Goal: Navigation & Orientation: Find specific page/section

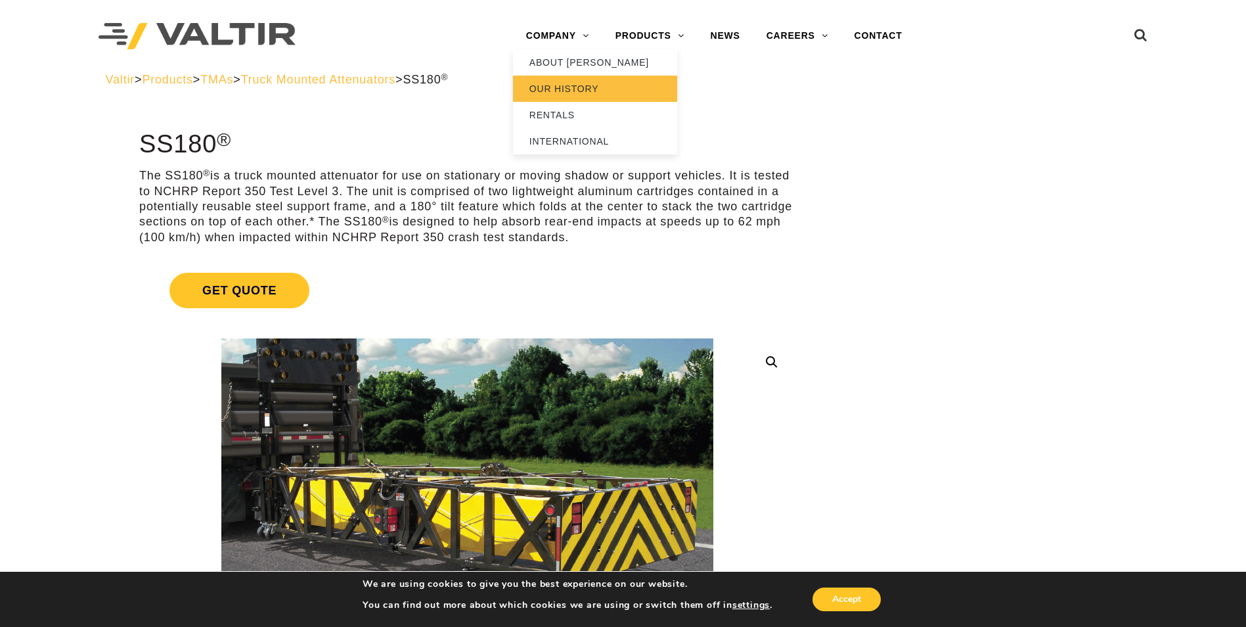
click at [532, 93] on link "OUR HISTORY" at bounding box center [595, 89] width 164 height 26
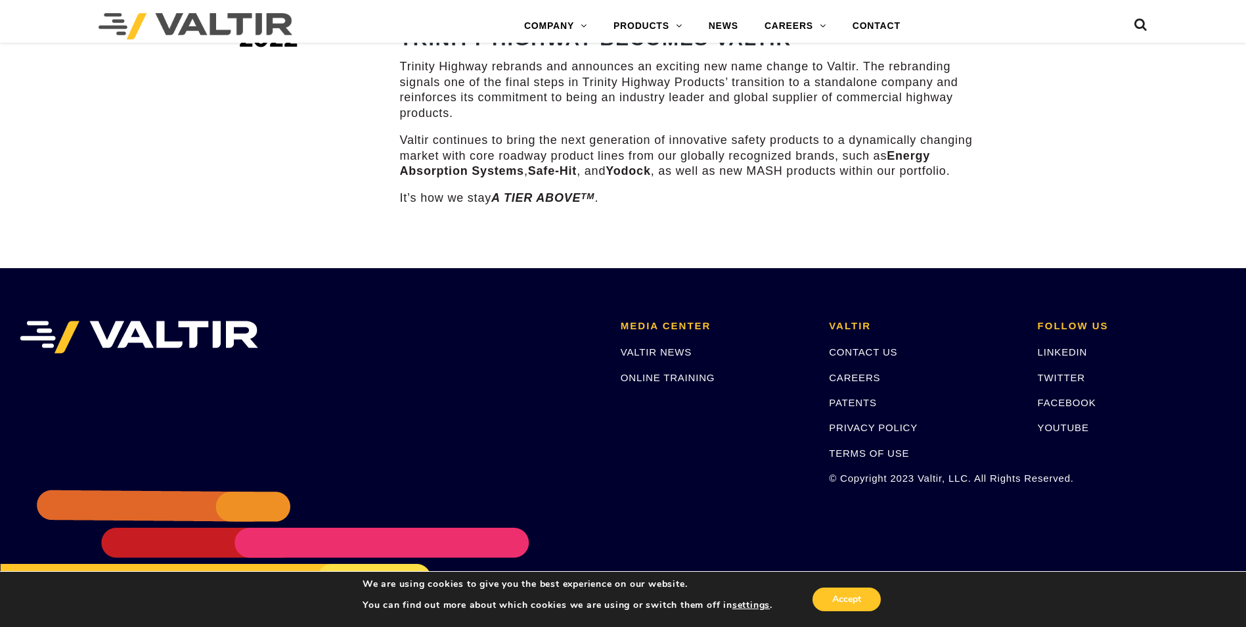
scroll to position [1384, 0]
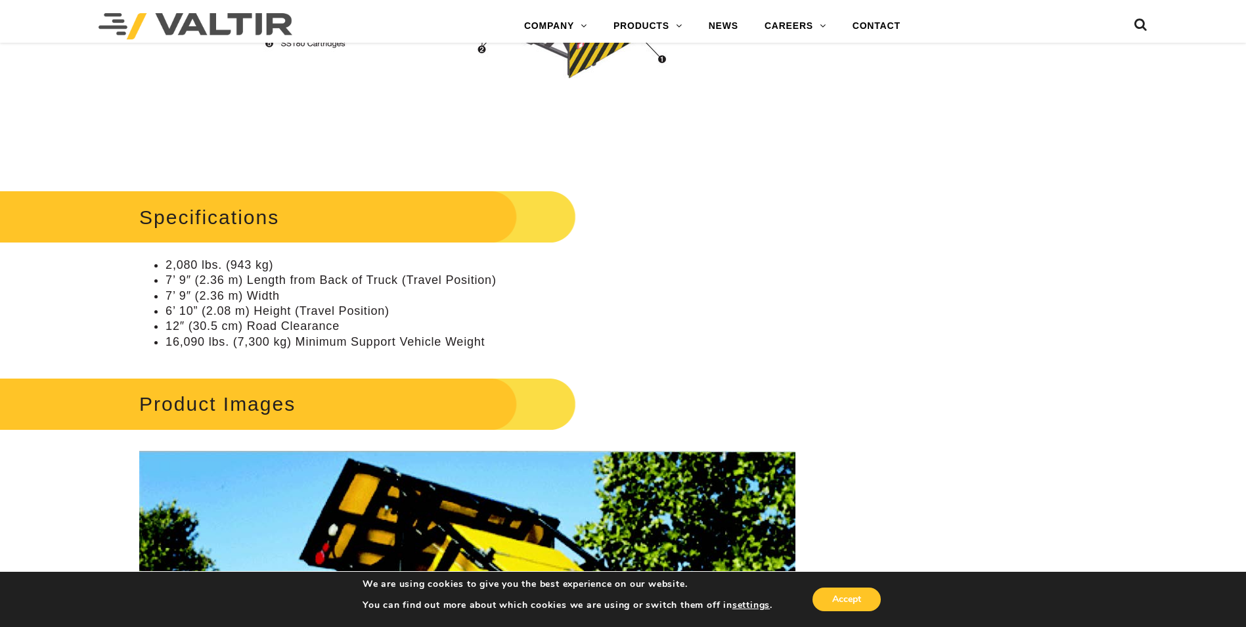
scroll to position [1248, 0]
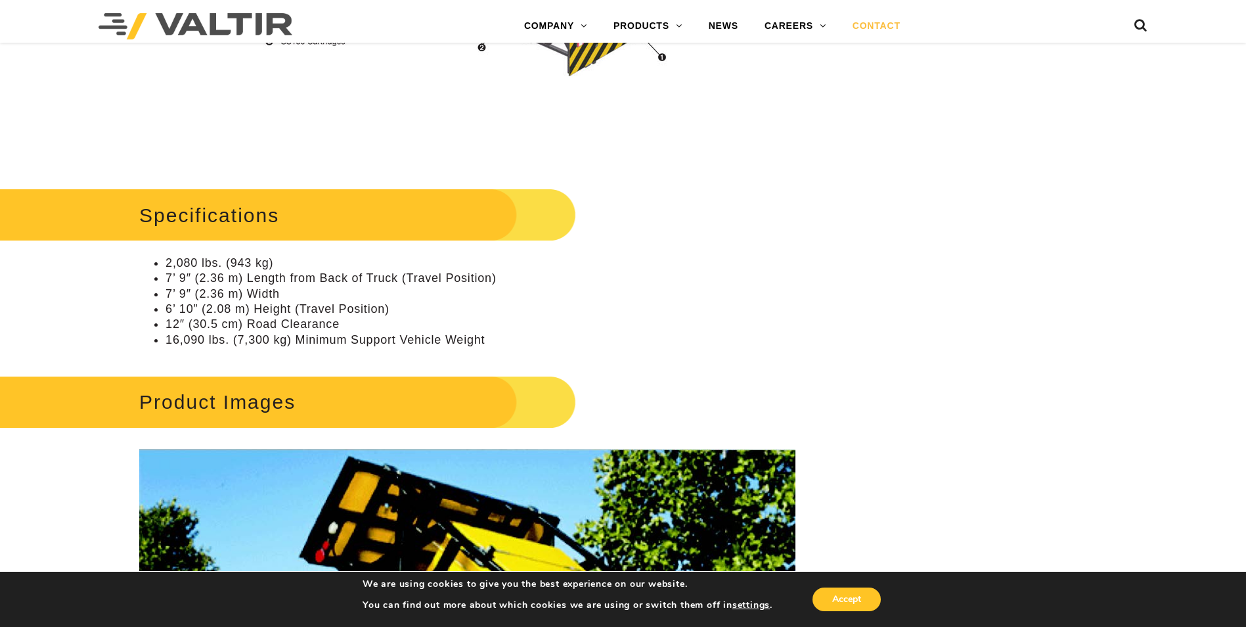
click at [880, 27] on link "CONTACT" at bounding box center [877, 26] width 74 height 26
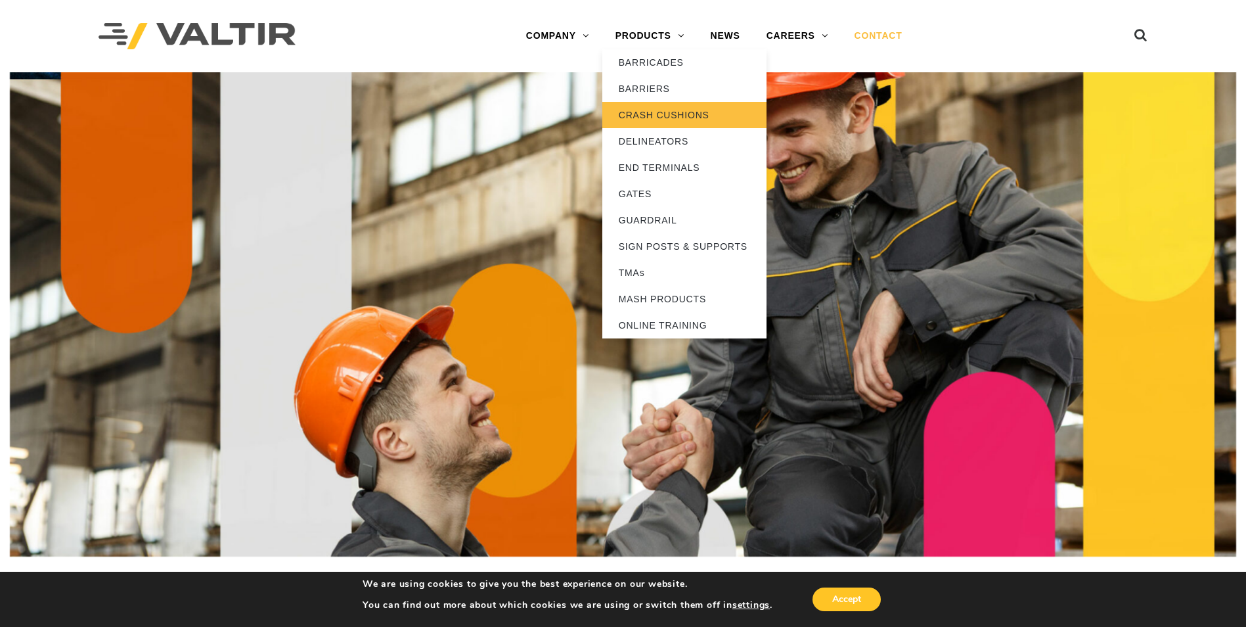
click at [674, 116] on link "CRASH CUSHIONS" at bounding box center [685, 115] width 164 height 26
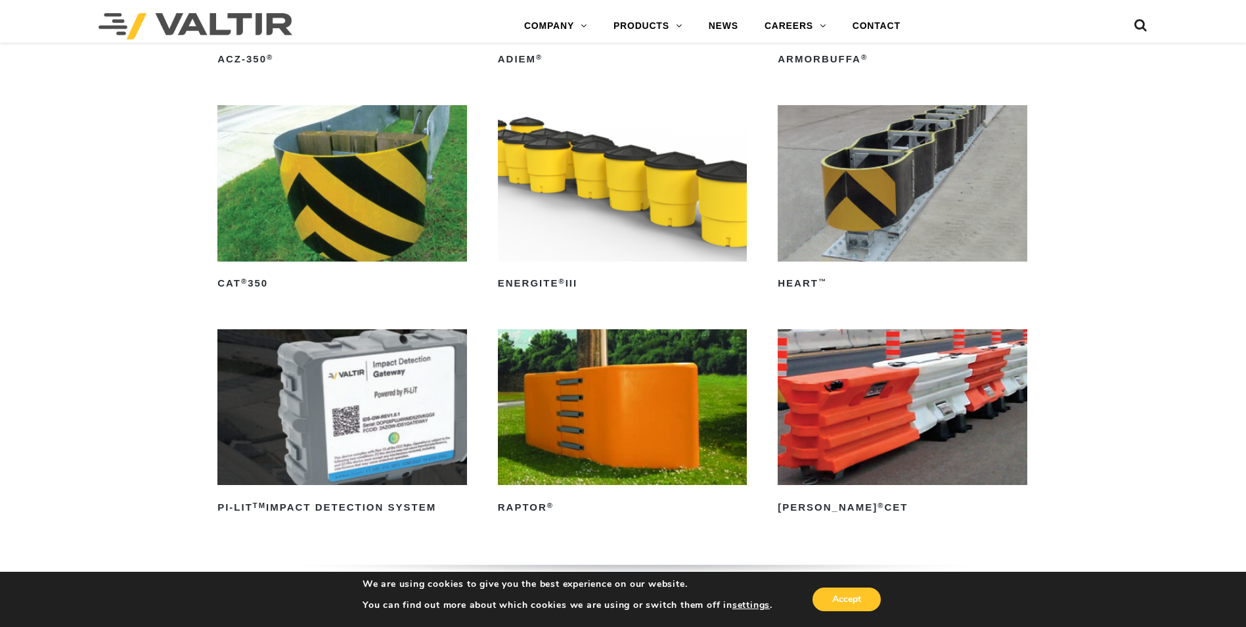
scroll to position [3420, 0]
